Goal: Task Accomplishment & Management: Complete application form

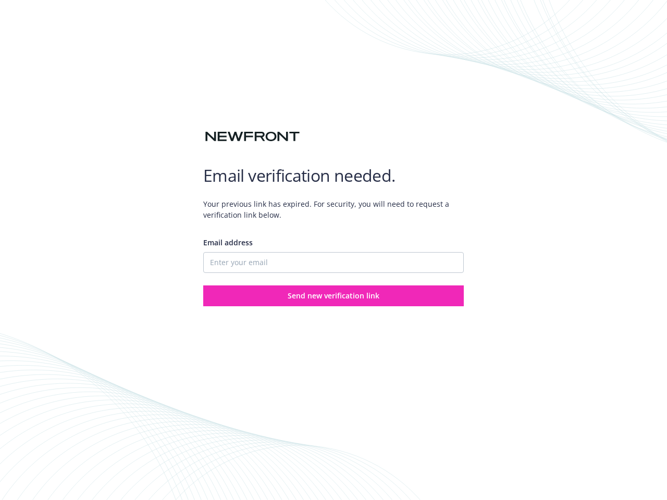
click at [333, 250] on div "Email address" at bounding box center [333, 255] width 260 height 36
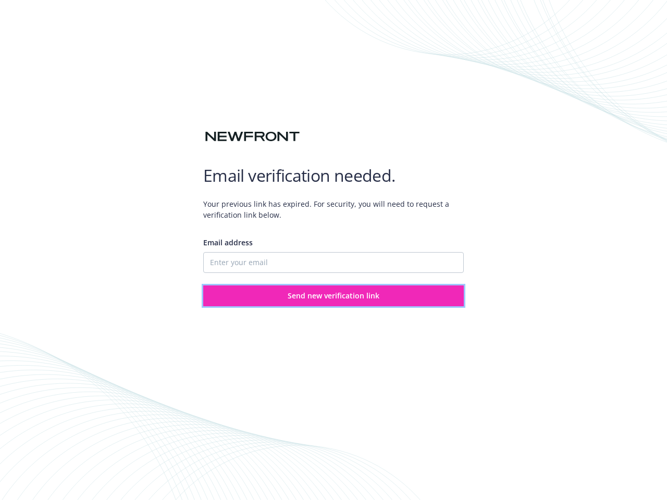
click at [333, 296] on span "Send new verification link" at bounding box center [334, 296] width 92 height 10
